Goal: Information Seeking & Learning: Learn about a topic

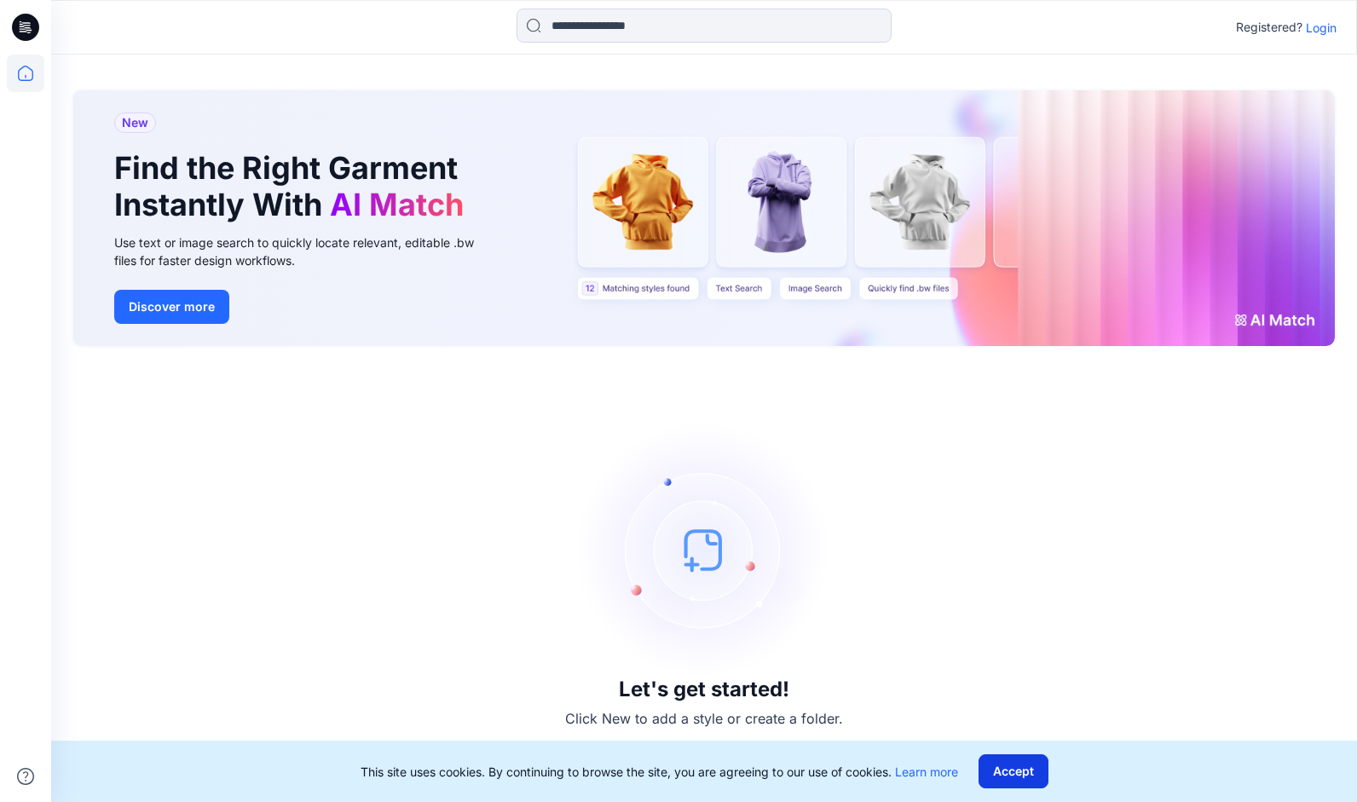
click at [1009, 769] on button "Accept" at bounding box center [1013, 771] width 70 height 34
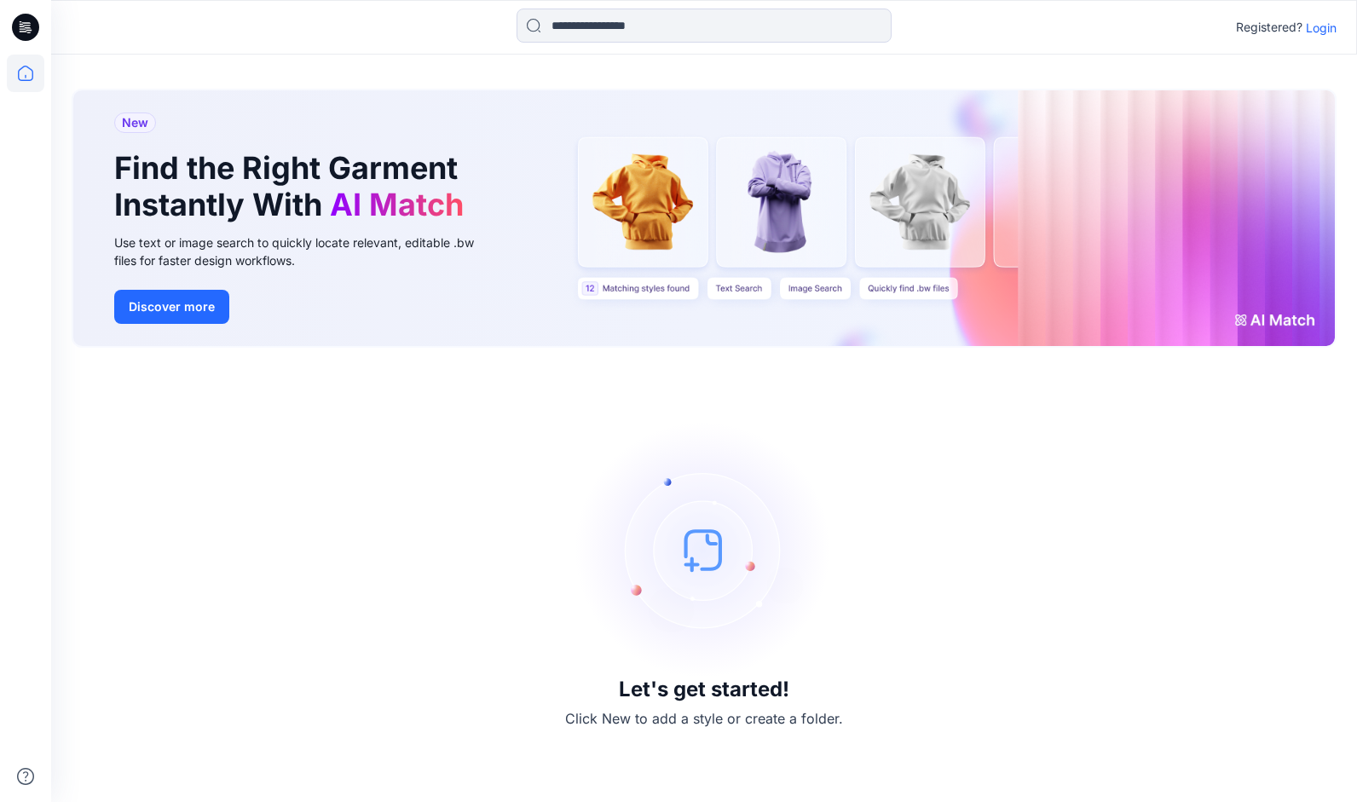
click at [1326, 32] on p "Login" at bounding box center [1320, 28] width 31 height 18
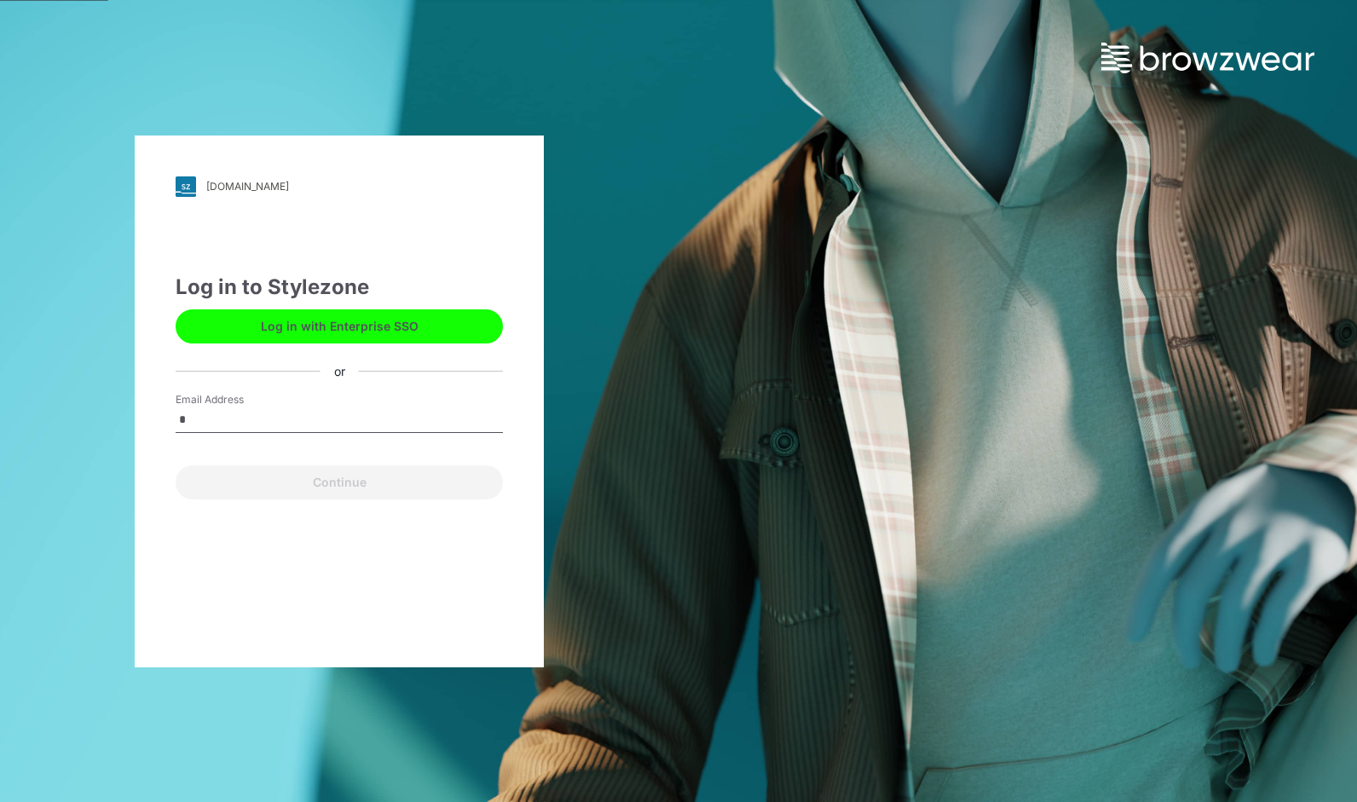
type input "**********"
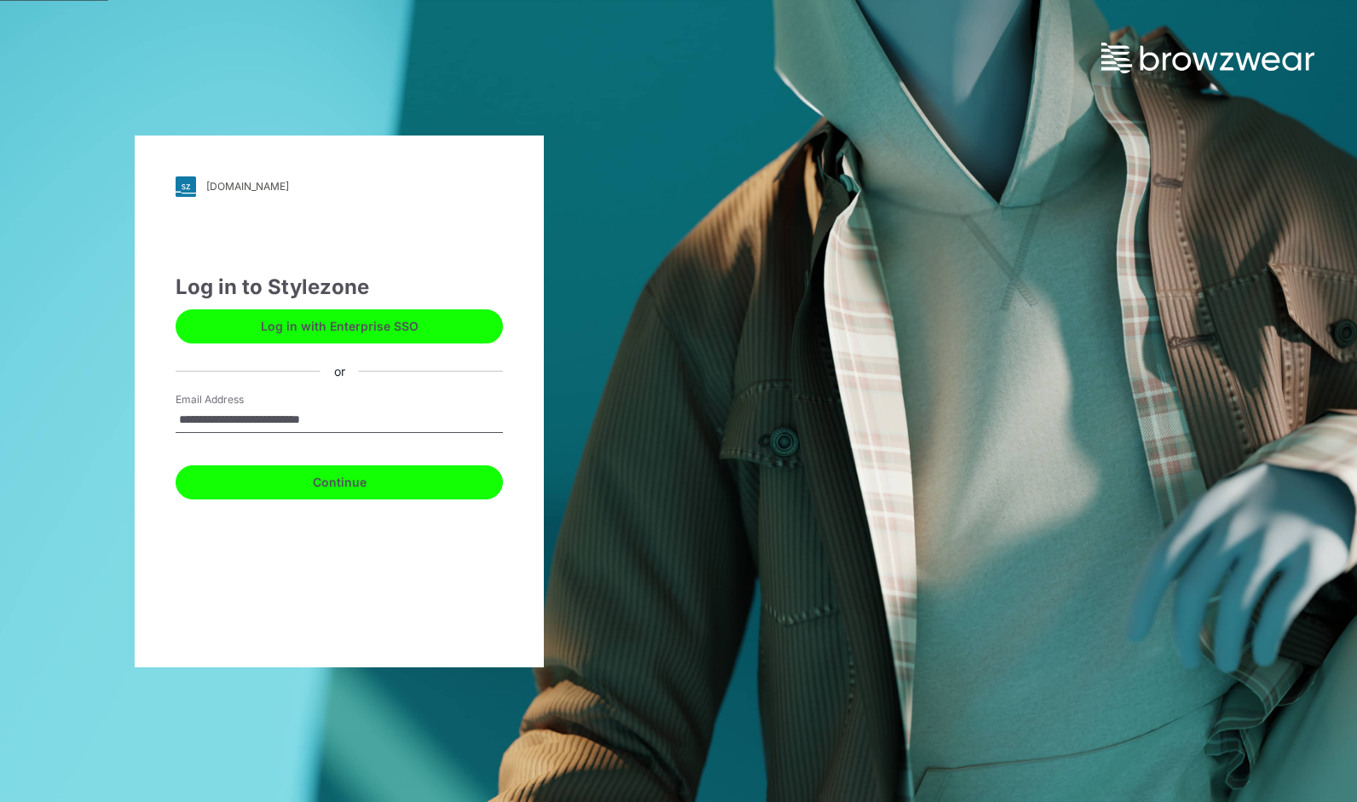
click at [269, 480] on button "Continue" at bounding box center [339, 482] width 327 height 34
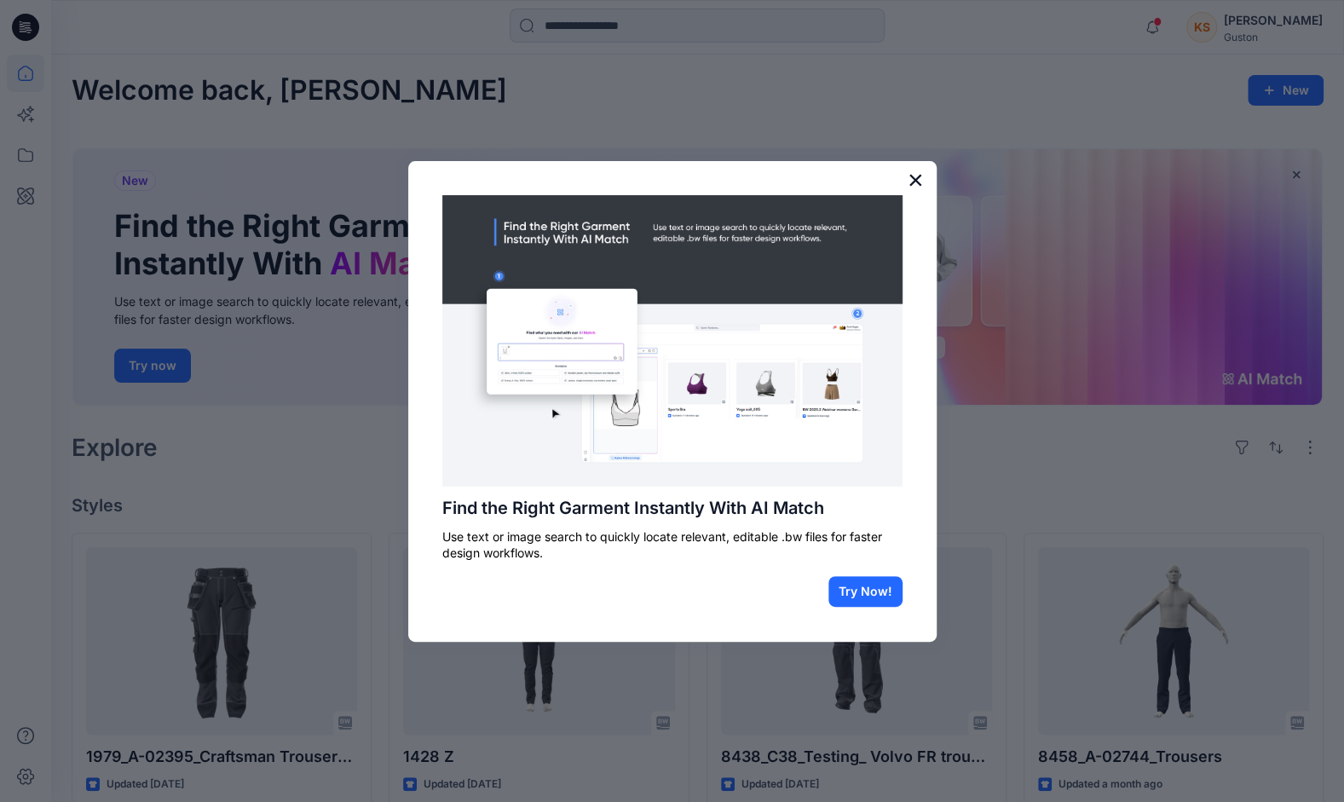
click at [913, 175] on button "×" at bounding box center [915, 179] width 16 height 27
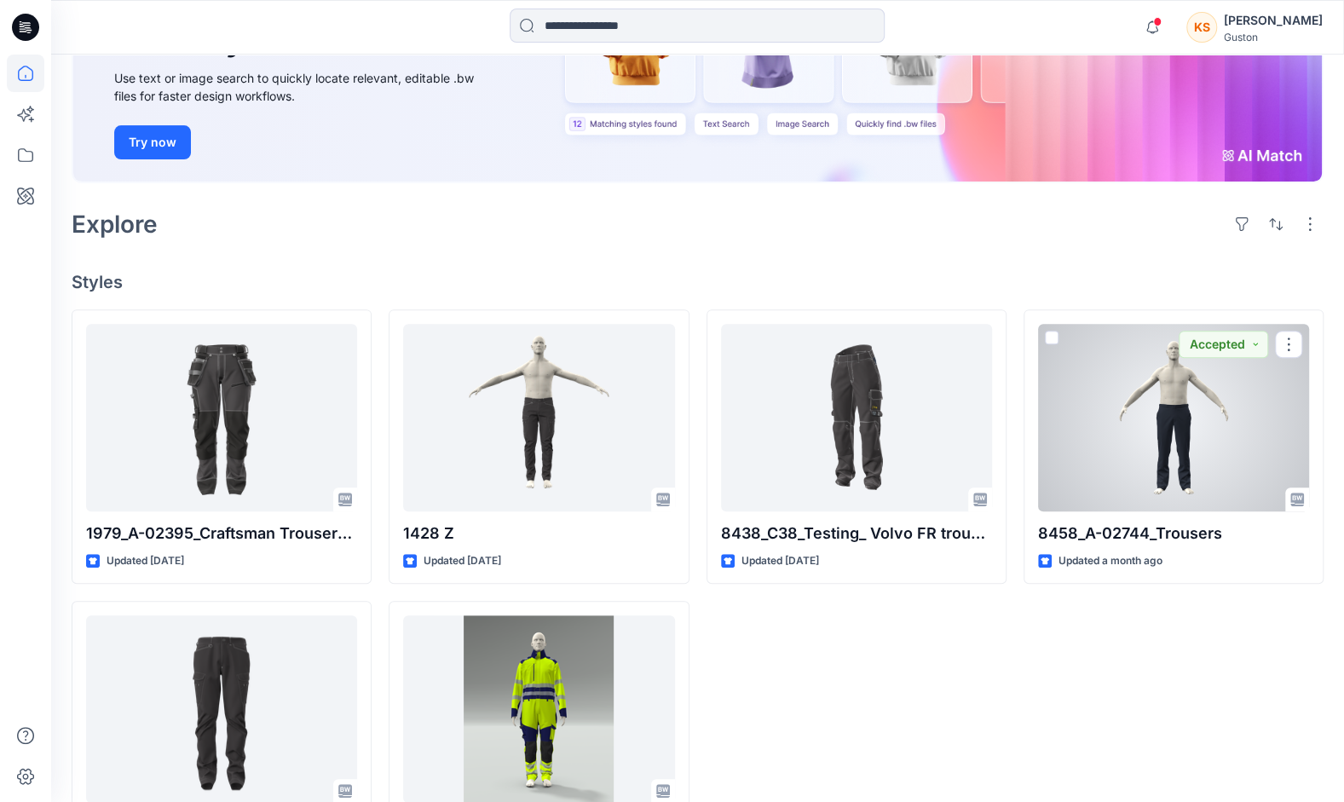
scroll to position [316, 0]
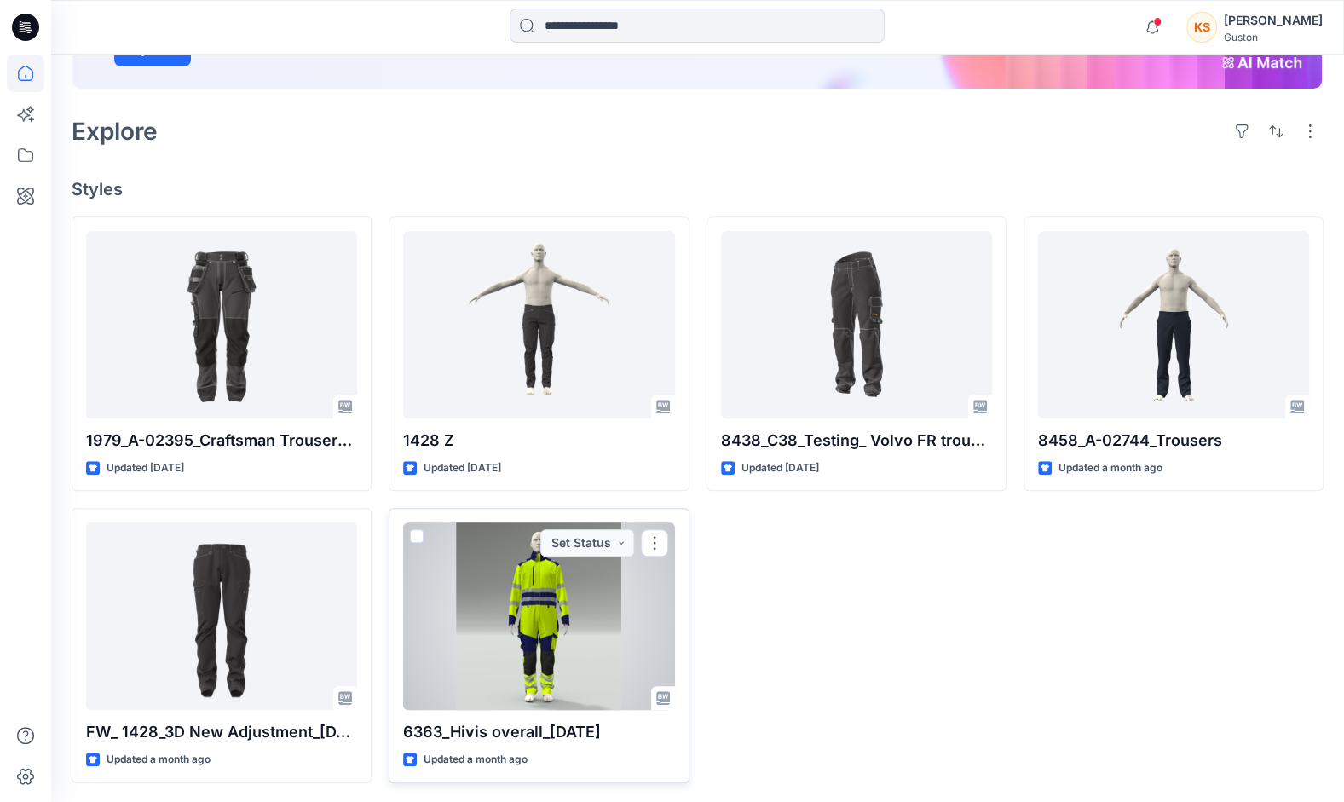
click at [517, 625] on div at bounding box center [538, 615] width 271 height 187
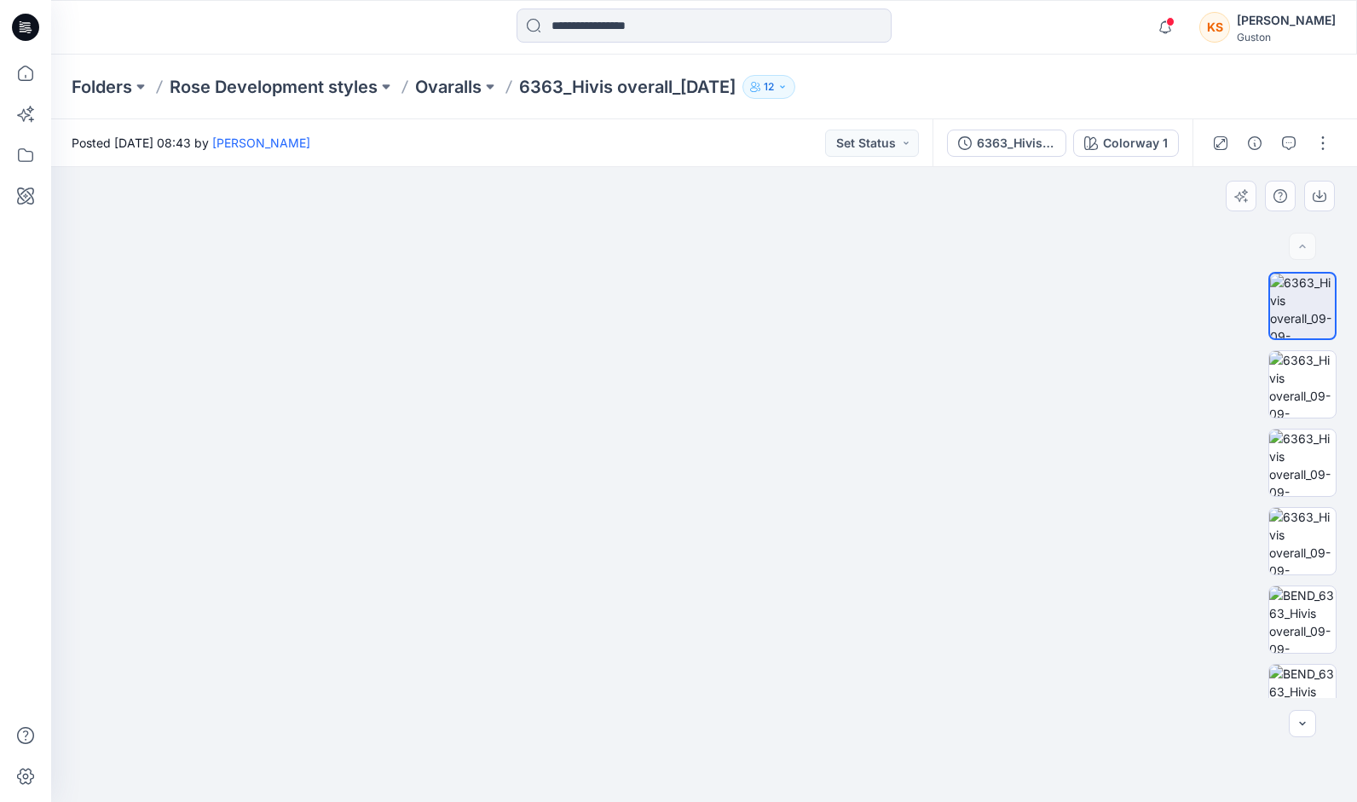
click at [1082, 353] on div at bounding box center [703, 484] width 1305 height 635
click at [1307, 380] on img at bounding box center [1302, 384] width 66 height 66
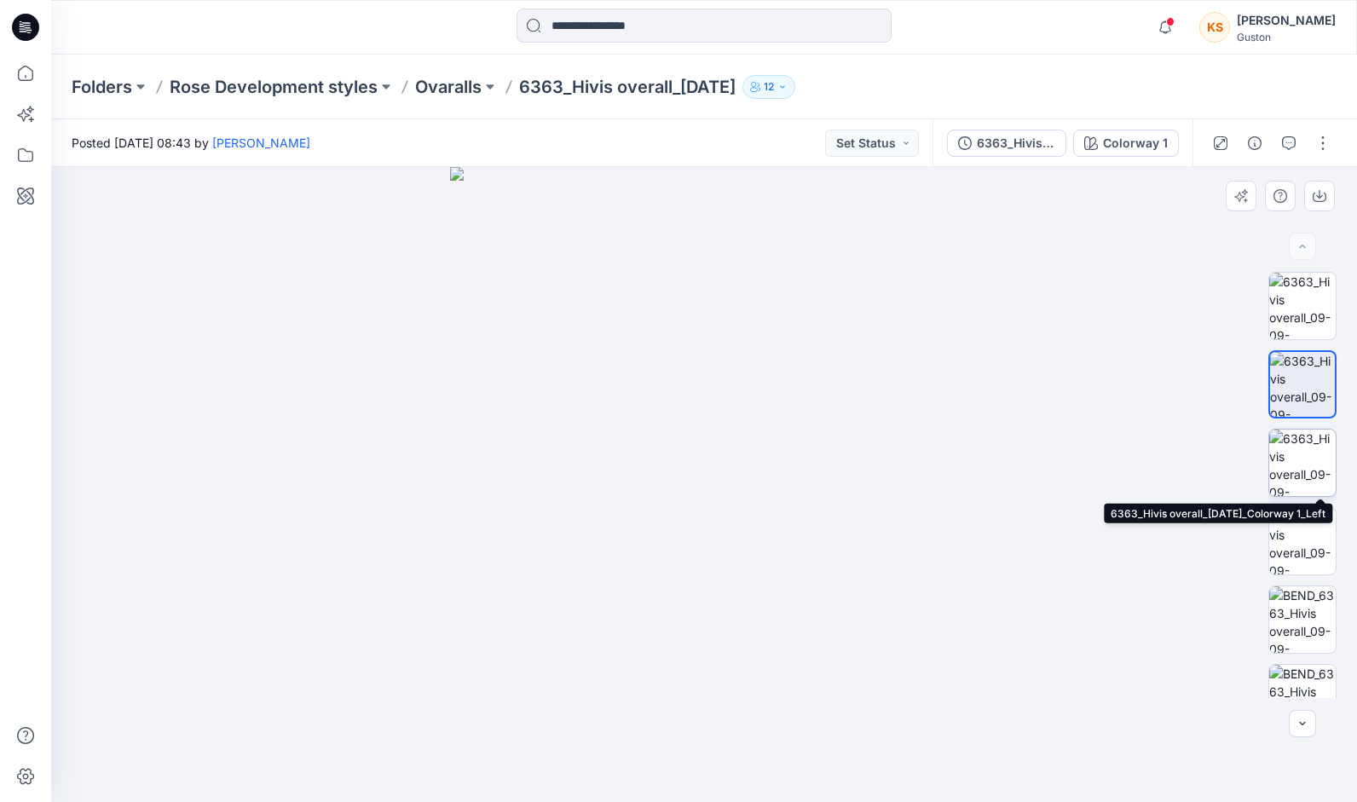
click at [1304, 457] on img at bounding box center [1302, 462] width 66 height 66
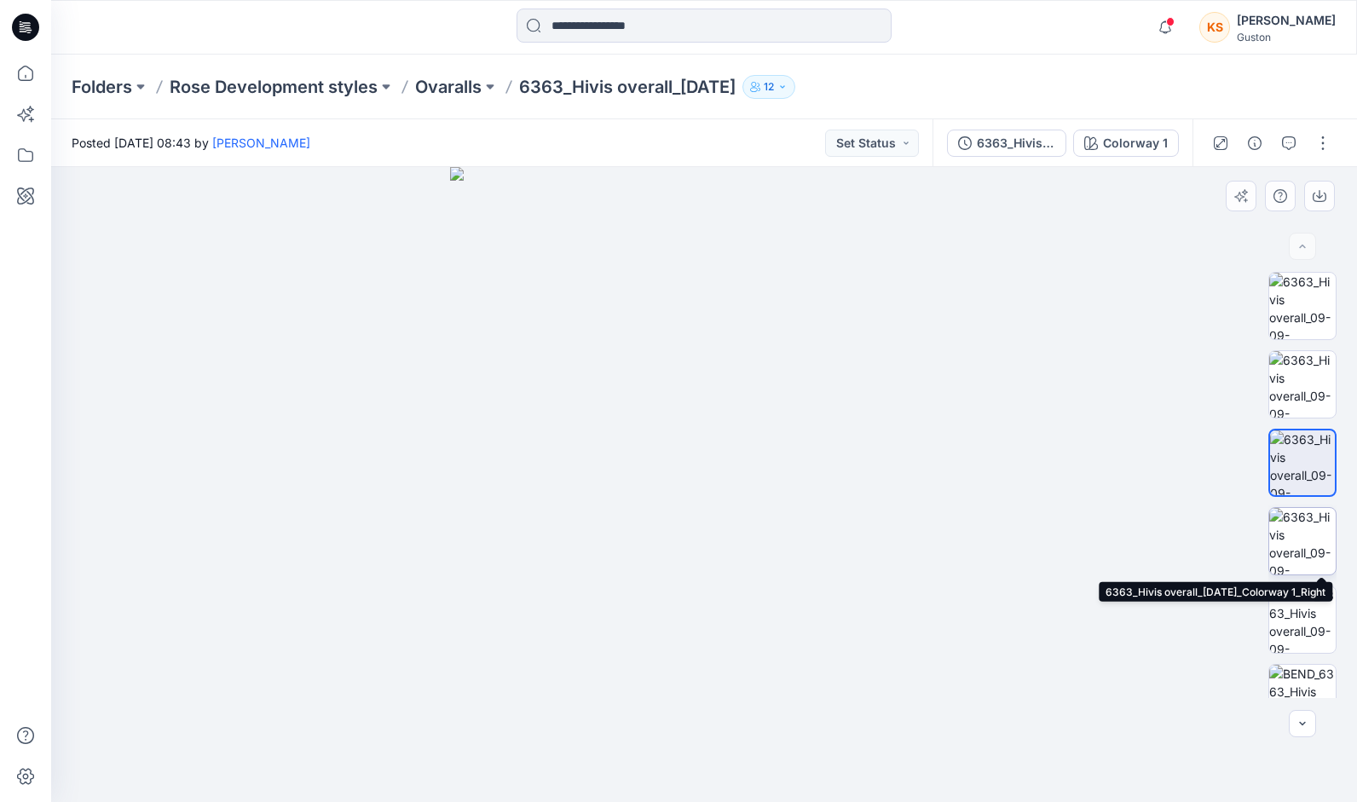
click at [1299, 528] on img at bounding box center [1302, 541] width 66 height 66
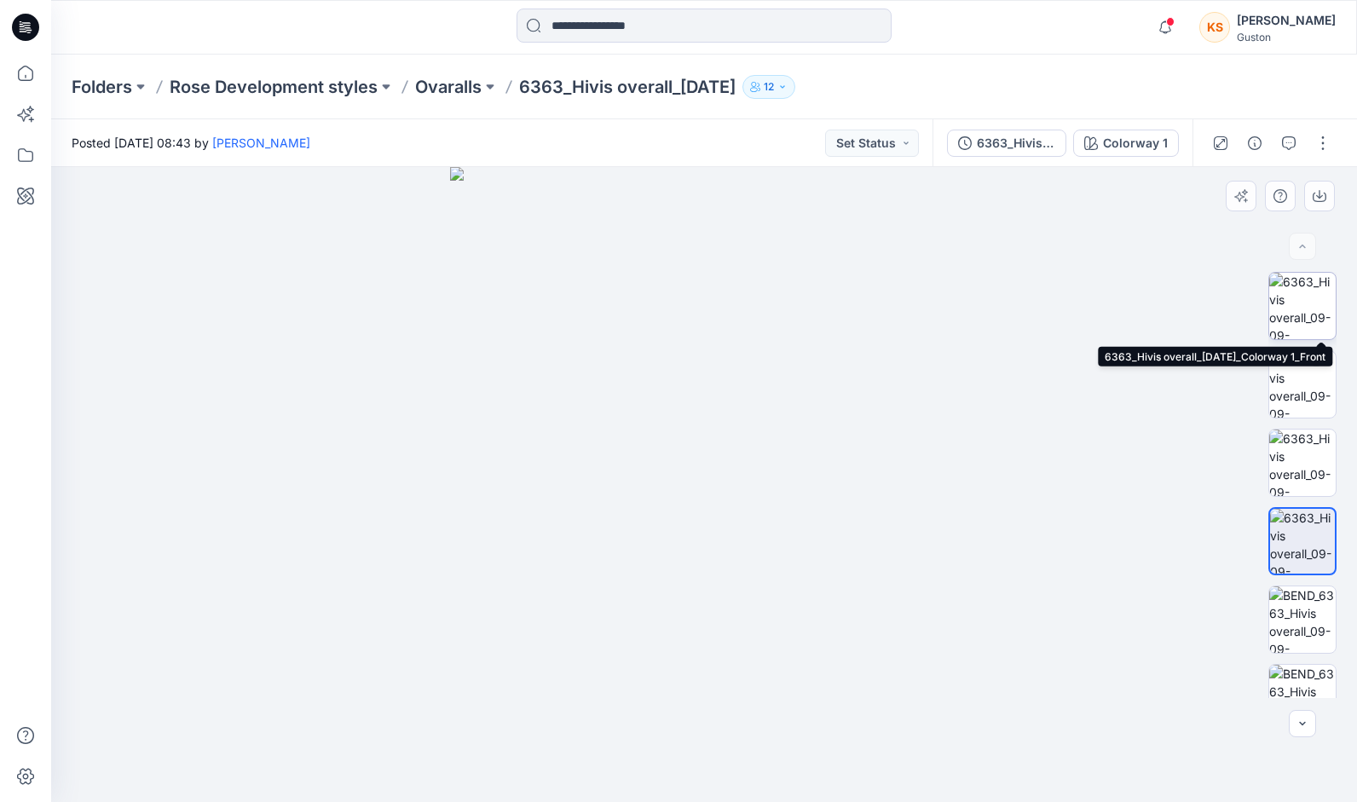
click at [1299, 302] on img at bounding box center [1302, 306] width 66 height 66
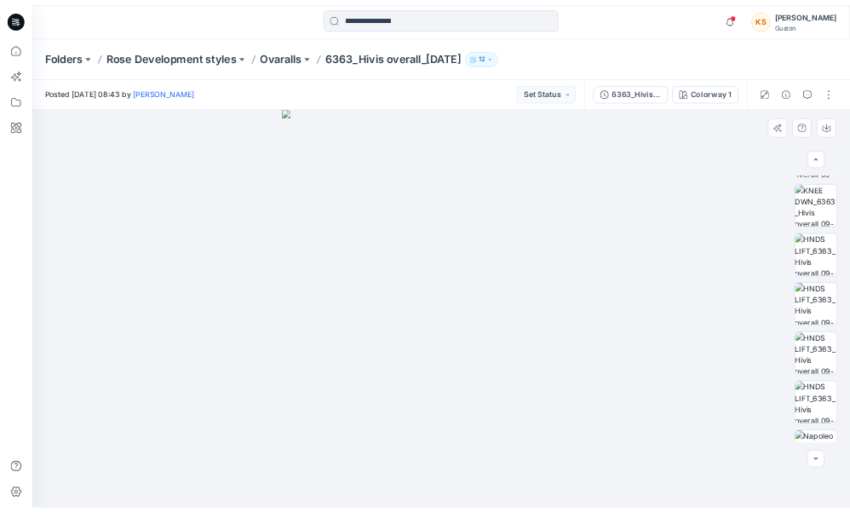
scroll to position [840, 0]
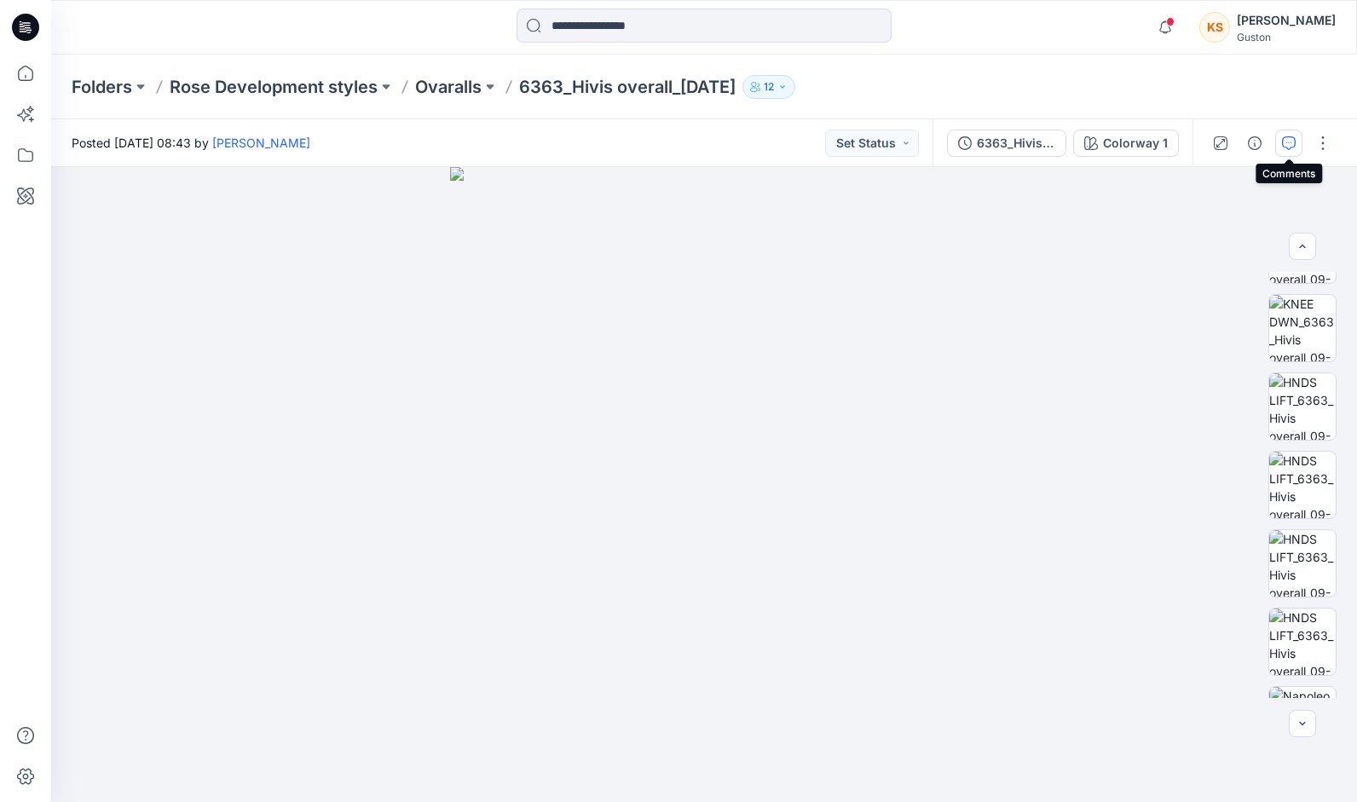
click at [1288, 141] on icon "button" at bounding box center [1289, 143] width 14 height 14
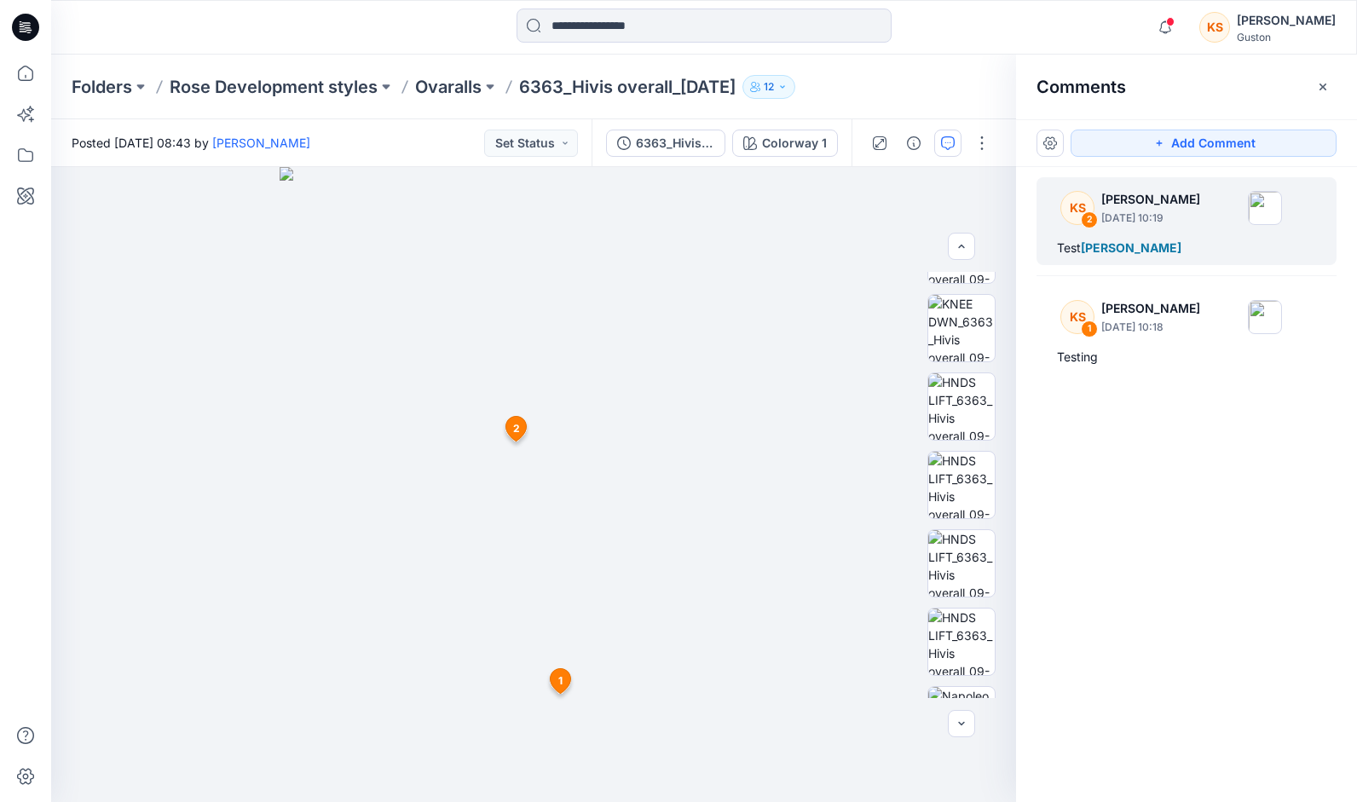
drag, startPoint x: 515, startPoint y: 420, endPoint x: 1091, endPoint y: 211, distance: 612.7
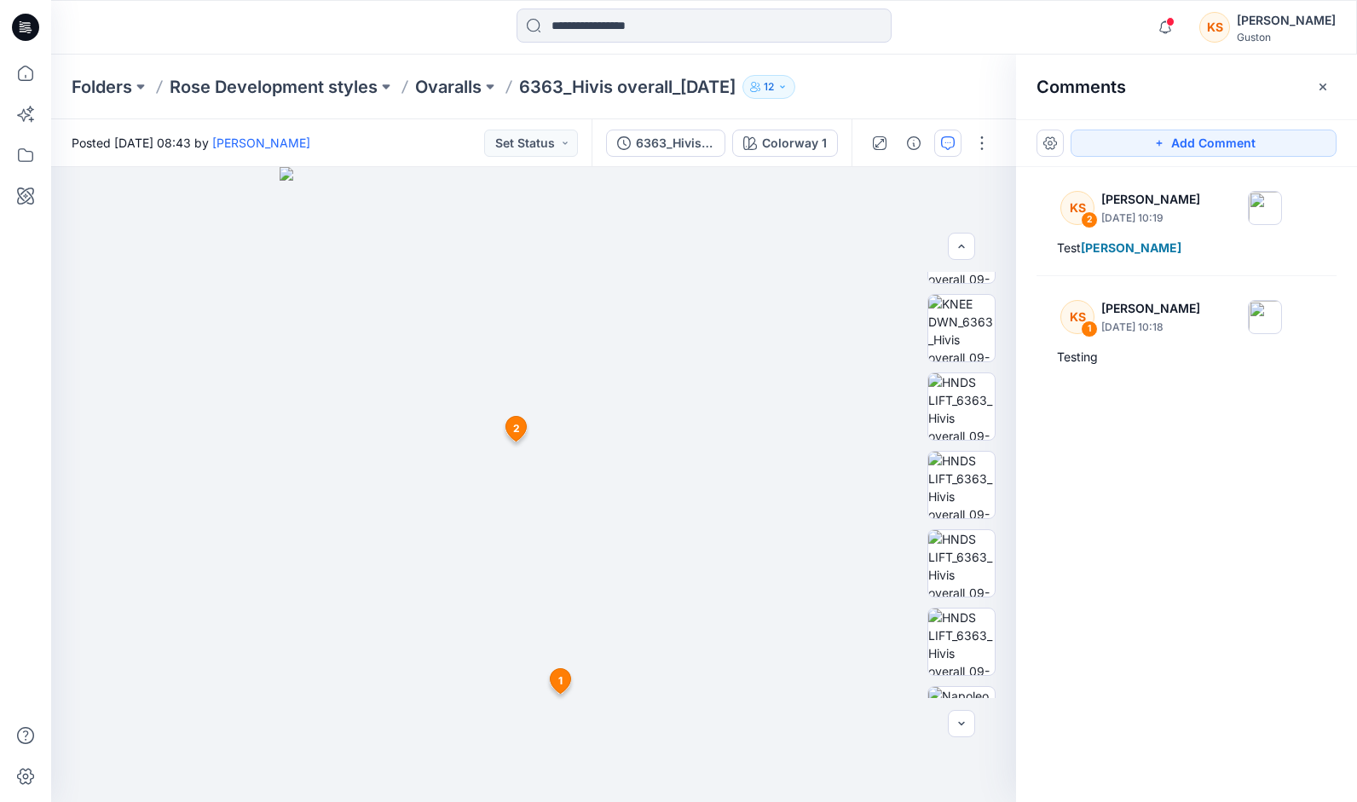
drag, startPoint x: 1091, startPoint y: 211, endPoint x: 1146, endPoint y: 704, distance: 495.6
click at [1146, 704] on div "KS 2 [PERSON_NAME] [DATE] 10:19 Test [PERSON_NAME] KS 1 [PERSON_NAME] [DATE] 10…" at bounding box center [1186, 453] width 341 height 572
